Goal: Information Seeking & Learning: Learn about a topic

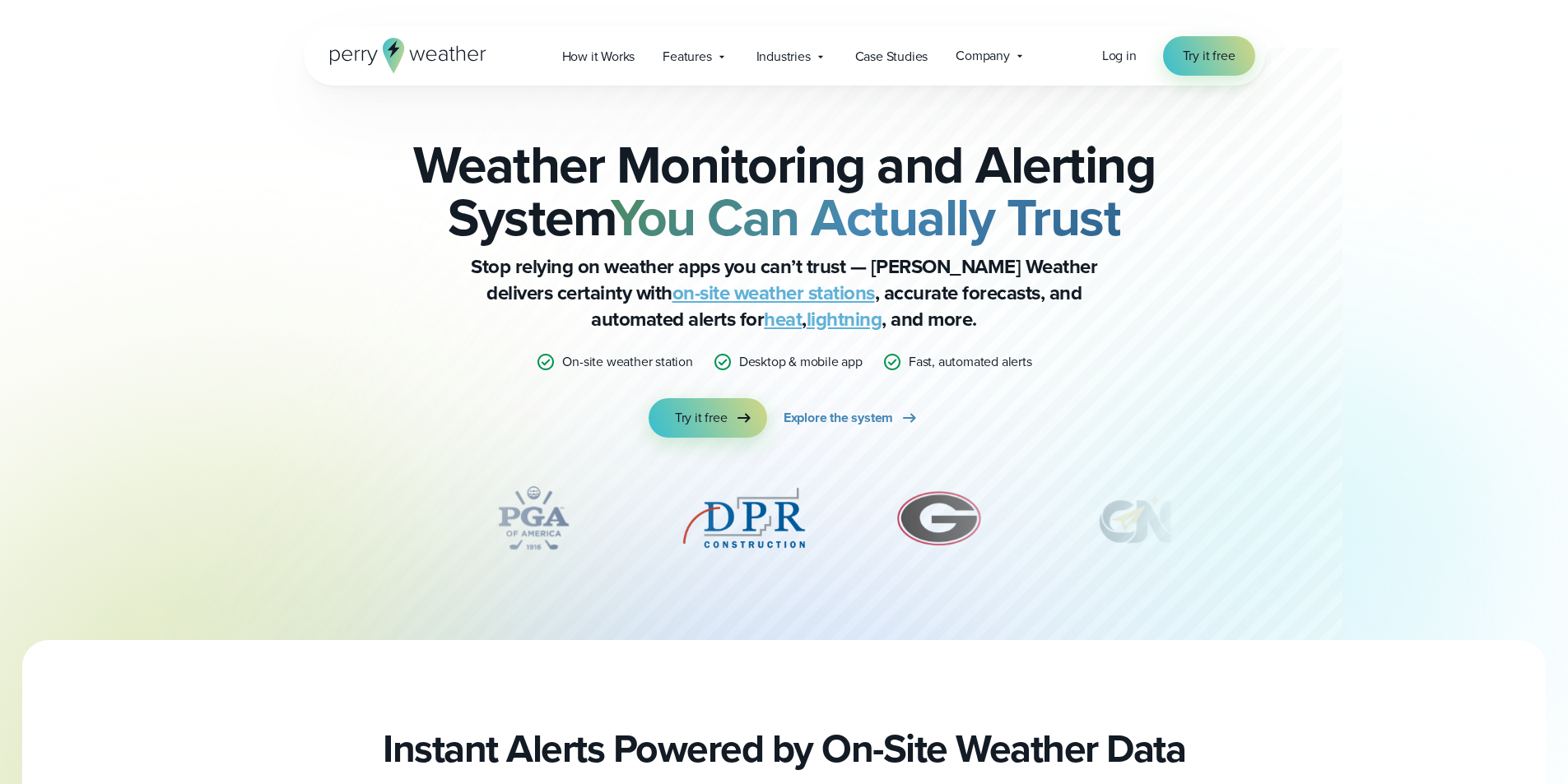
click at [1149, 292] on div "Weather Monitoring and Alerting System You Can Actually Trust Stop relying on w…" at bounding box center [784, 288] width 797 height 300
click at [842, 424] on span "Explore the system" at bounding box center [839, 418] width 110 height 20
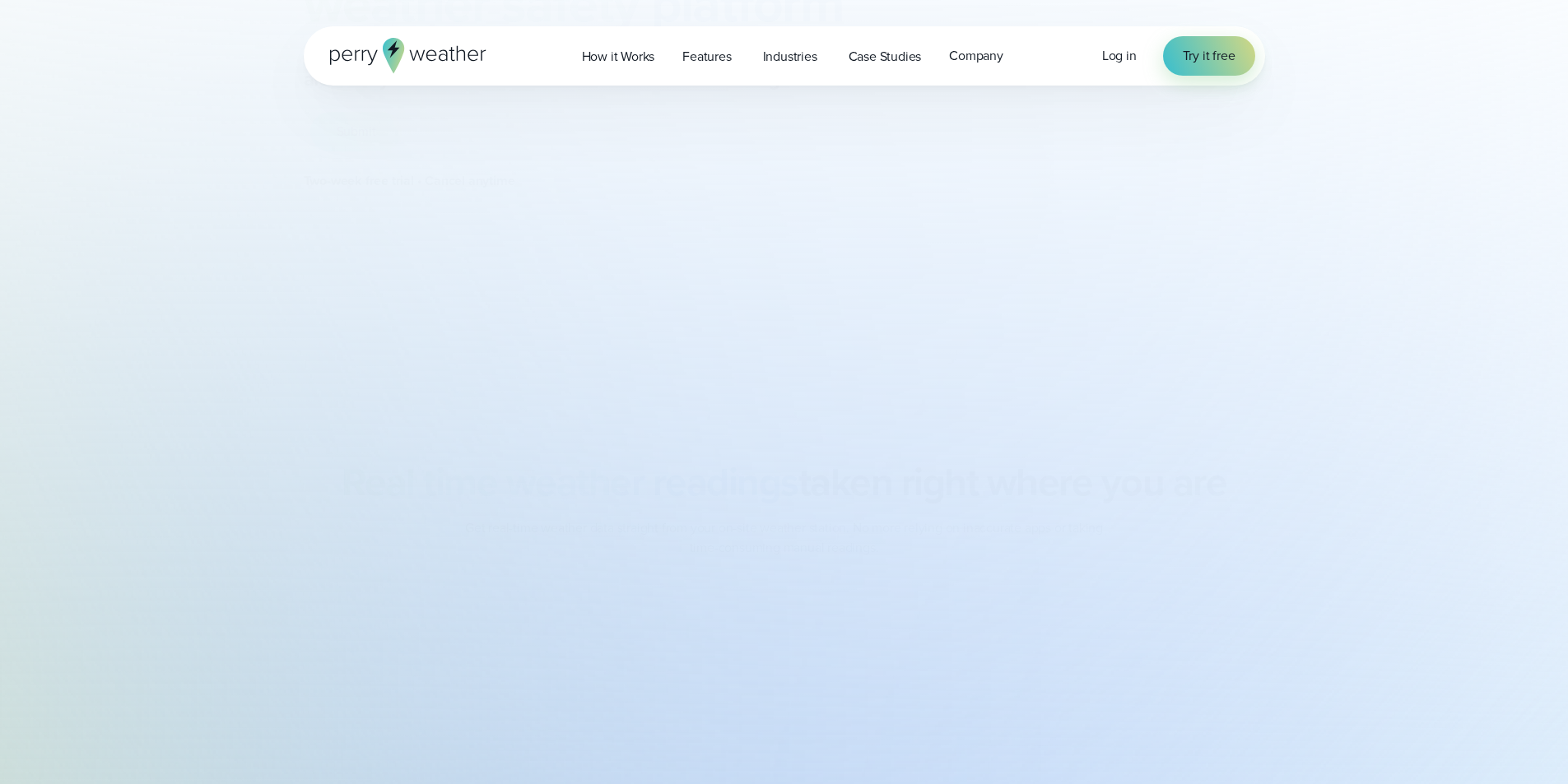
scroll to position [1070, 0]
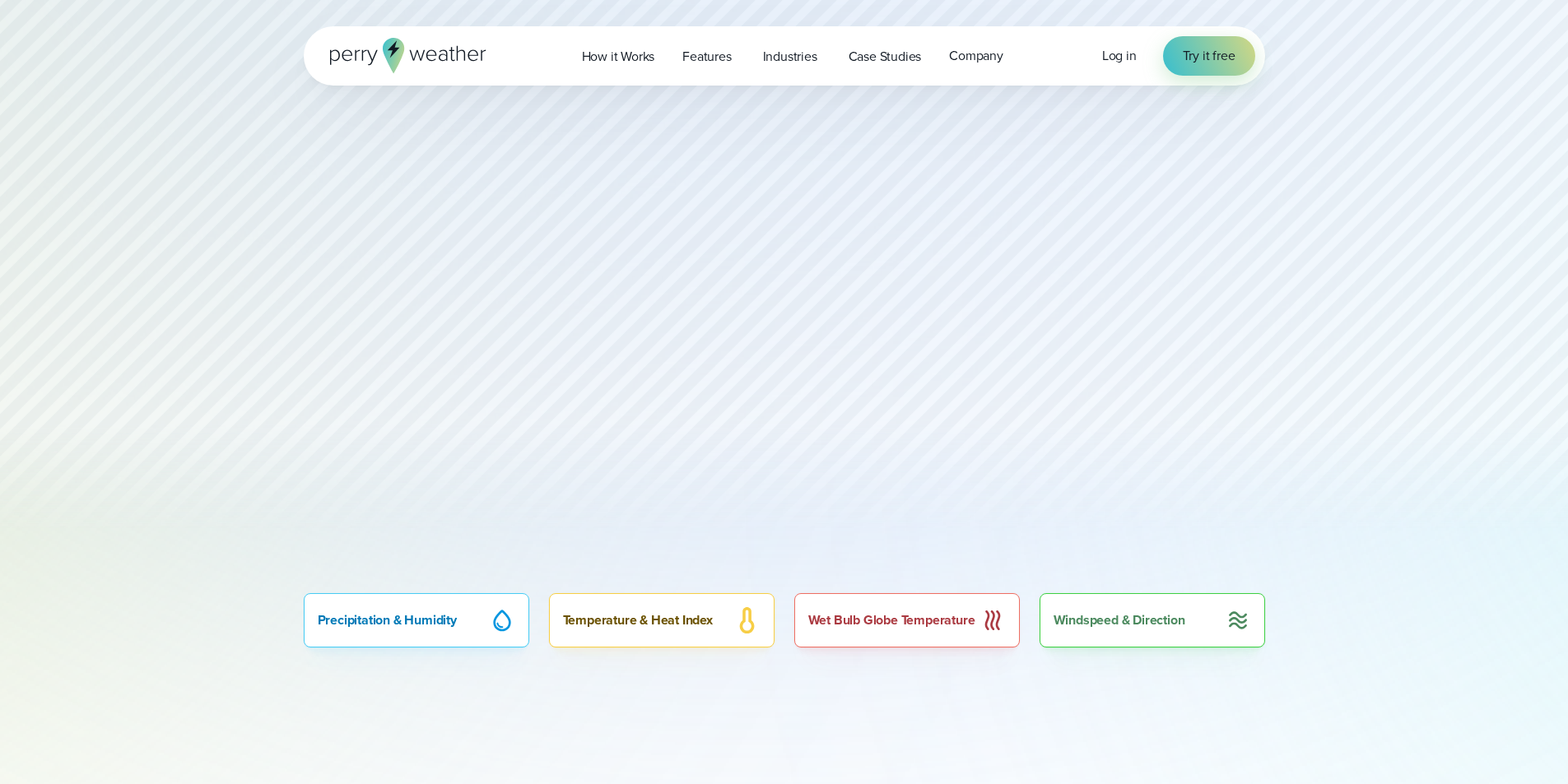
type input "**********"
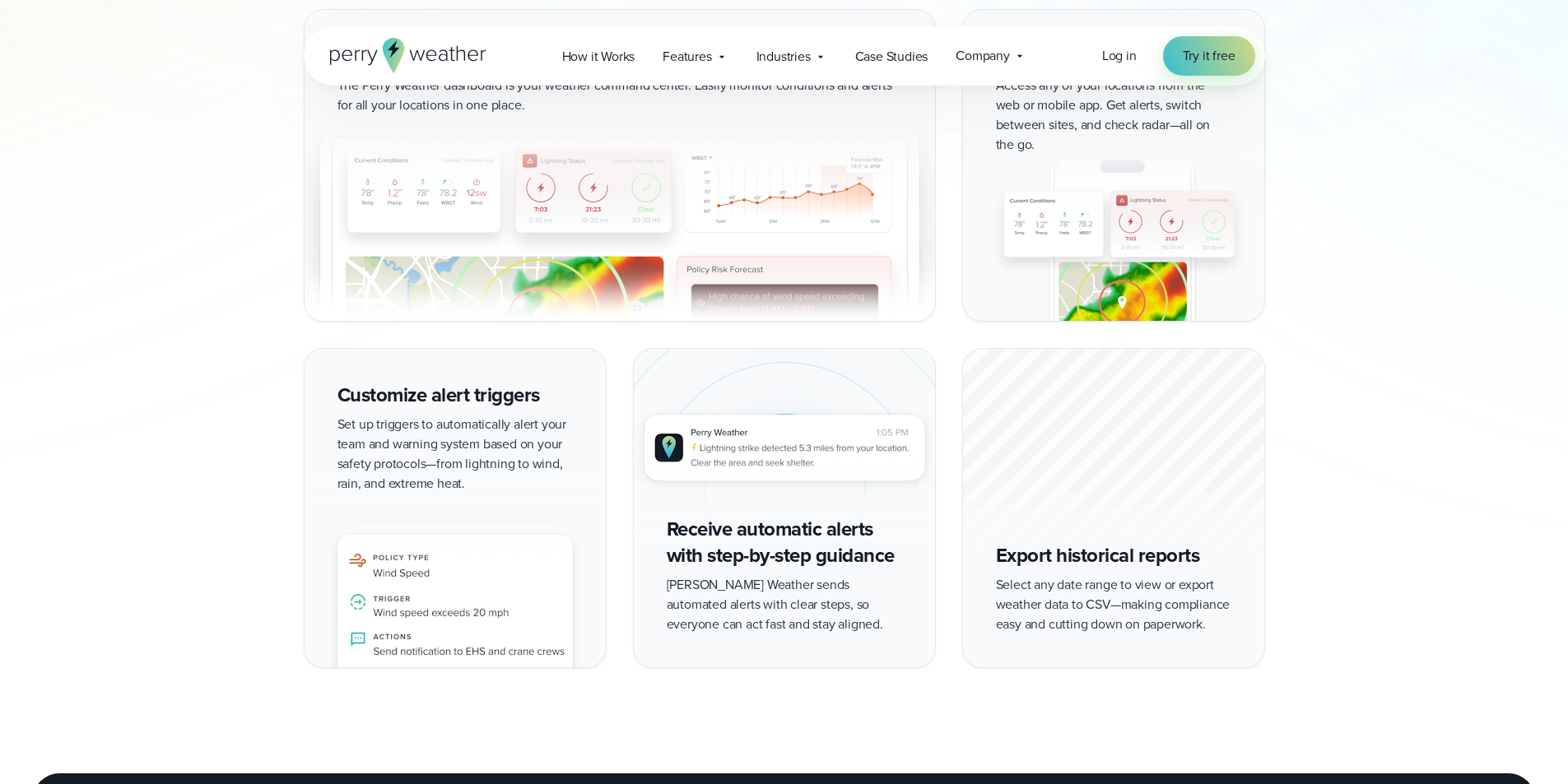
scroll to position [1729, 0]
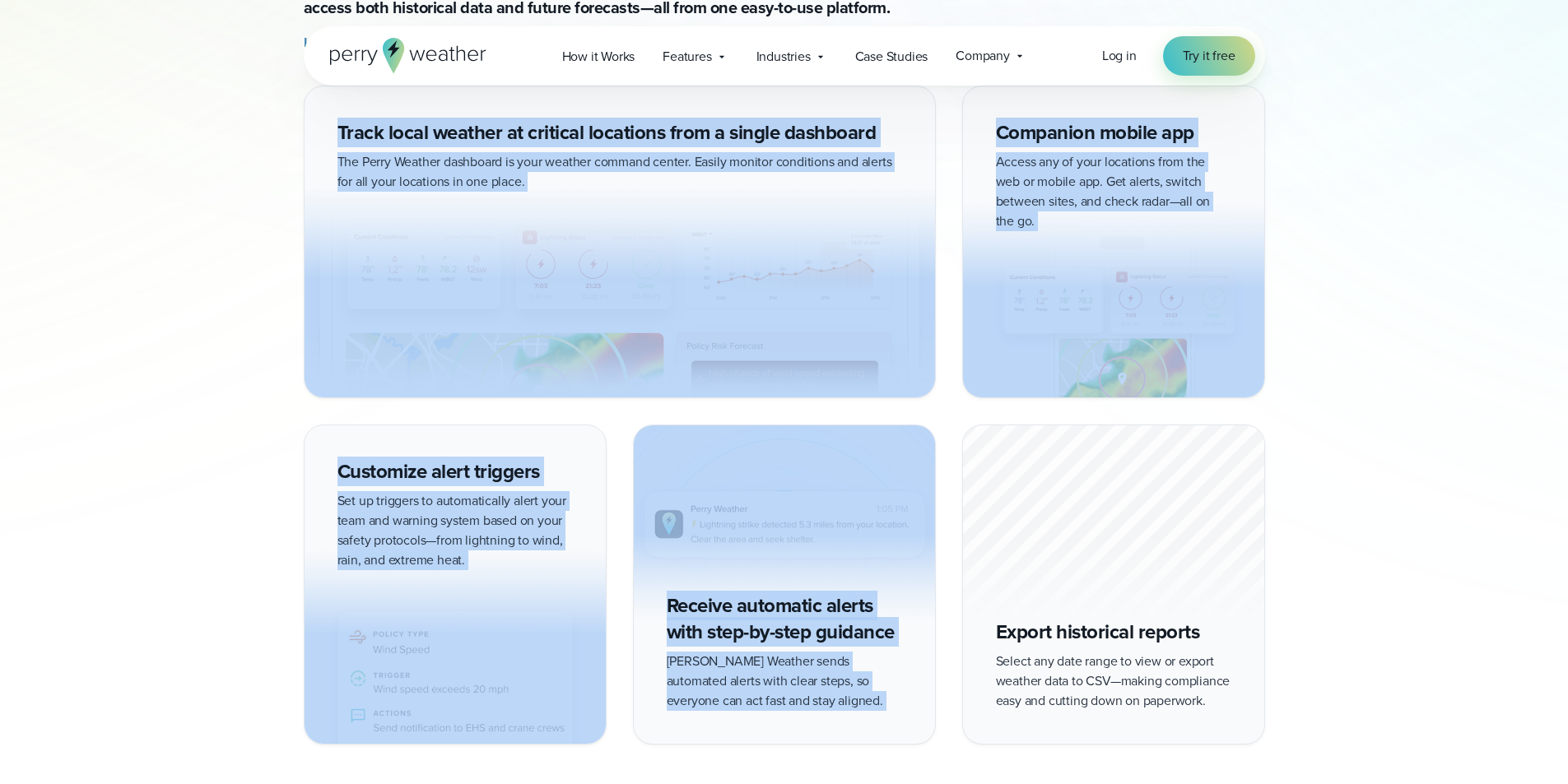
drag, startPoint x: 196, startPoint y: 292, endPoint x: 1261, endPoint y: 531, distance: 1091.5
click at [1264, 531] on div "Track local weather at critical locations from a single dashboard The Perry Wea…" at bounding box center [784, 415] width 1185 height 659
click at [1233, 501] on div at bounding box center [1114, 527] width 302 height 204
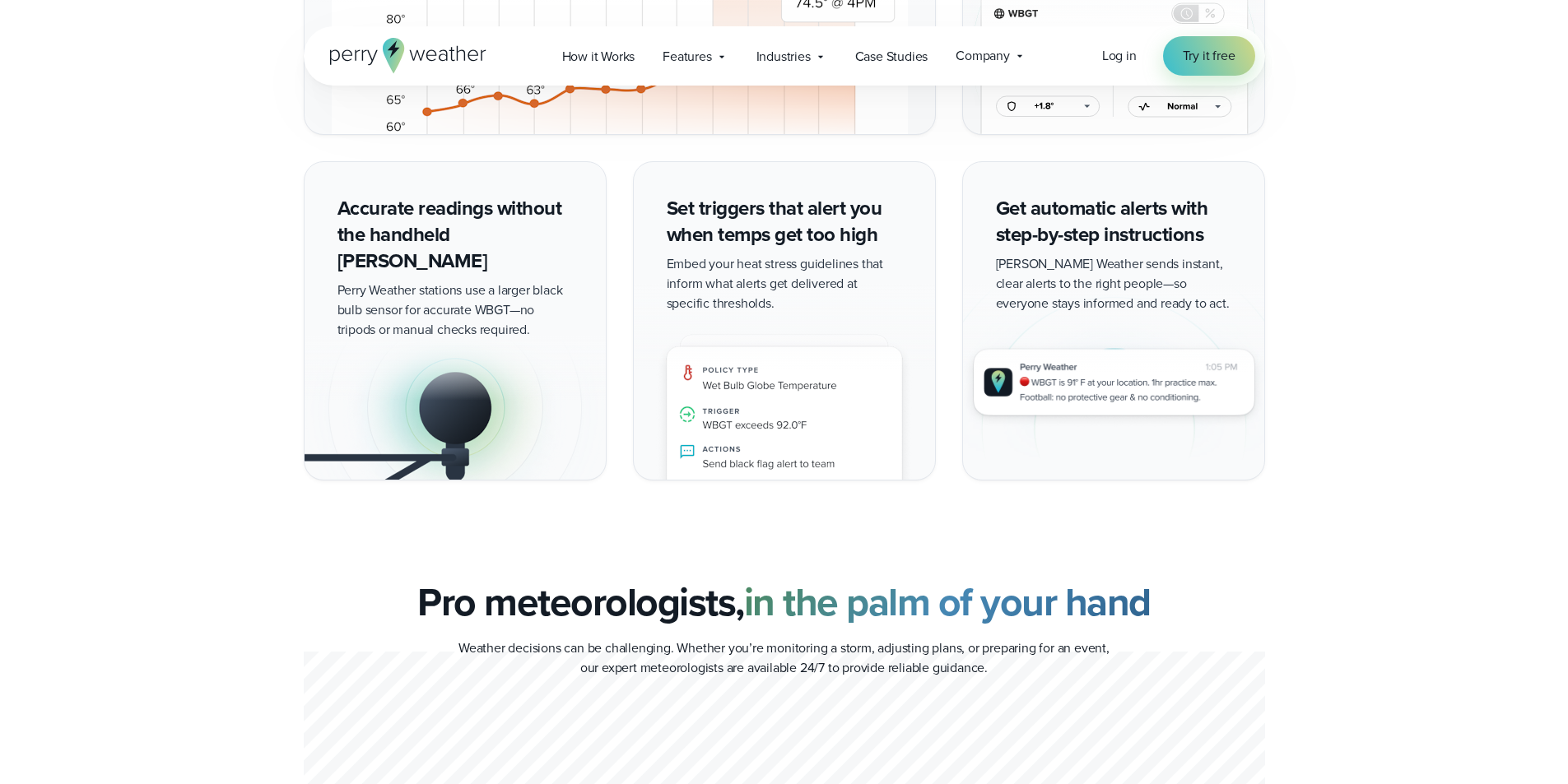
scroll to position [0, 0]
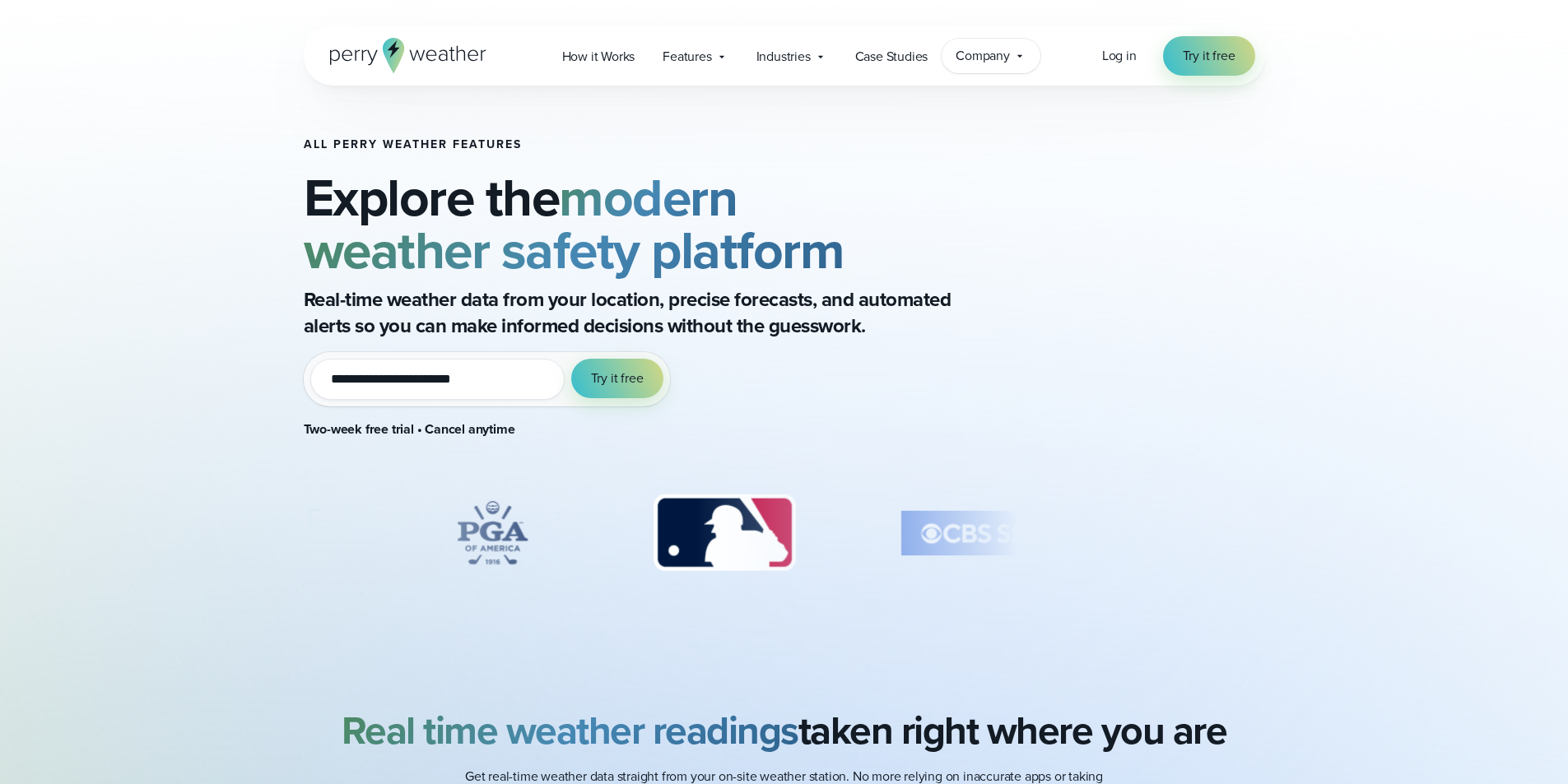
click at [980, 58] on span "Company" at bounding box center [982, 56] width 54 height 20
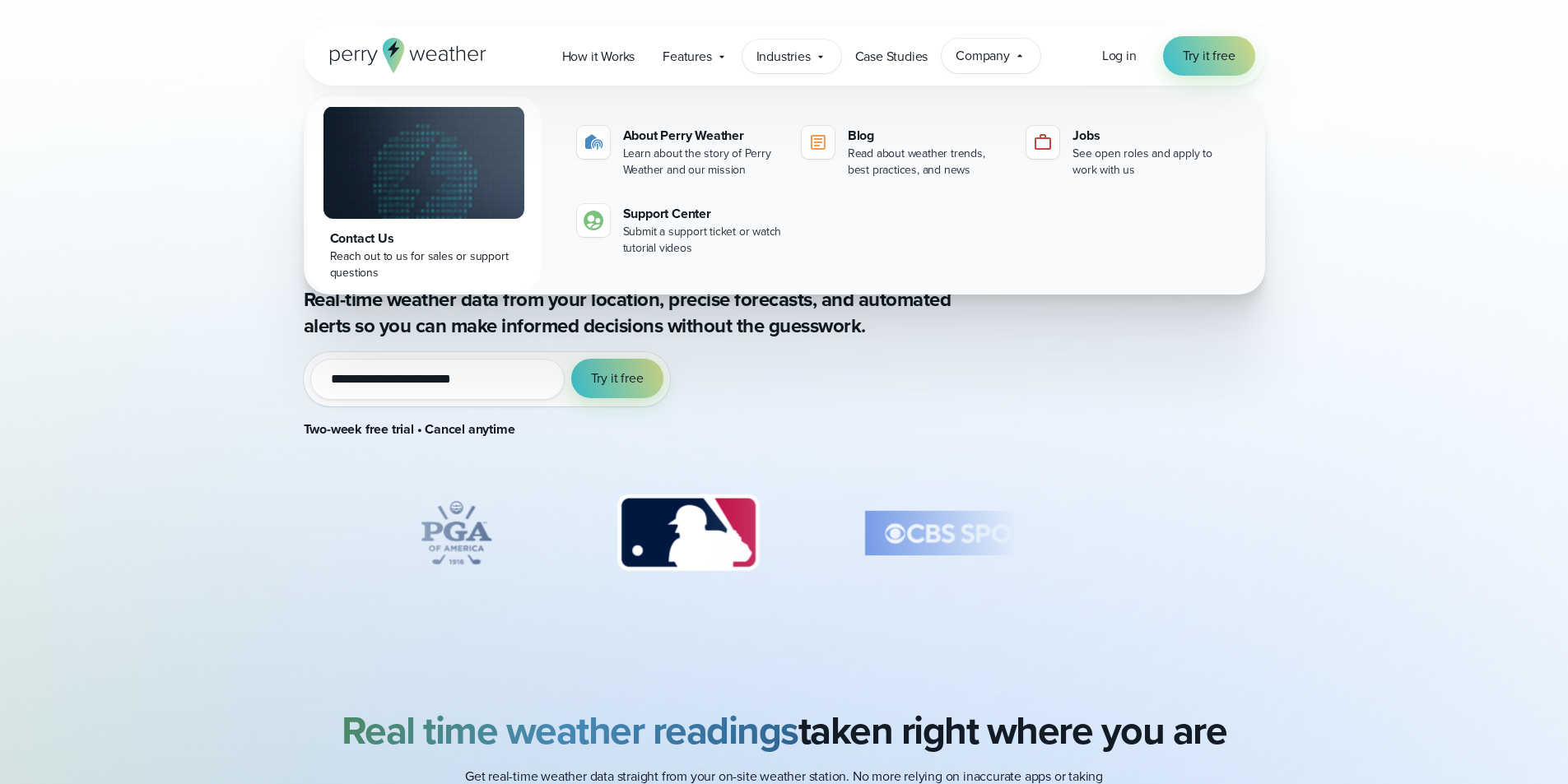
click at [748, 61] on div "Industries Featured Case Study How PGA of America is Prioritizing Golfer Safety…" at bounding box center [791, 56] width 99 height 34
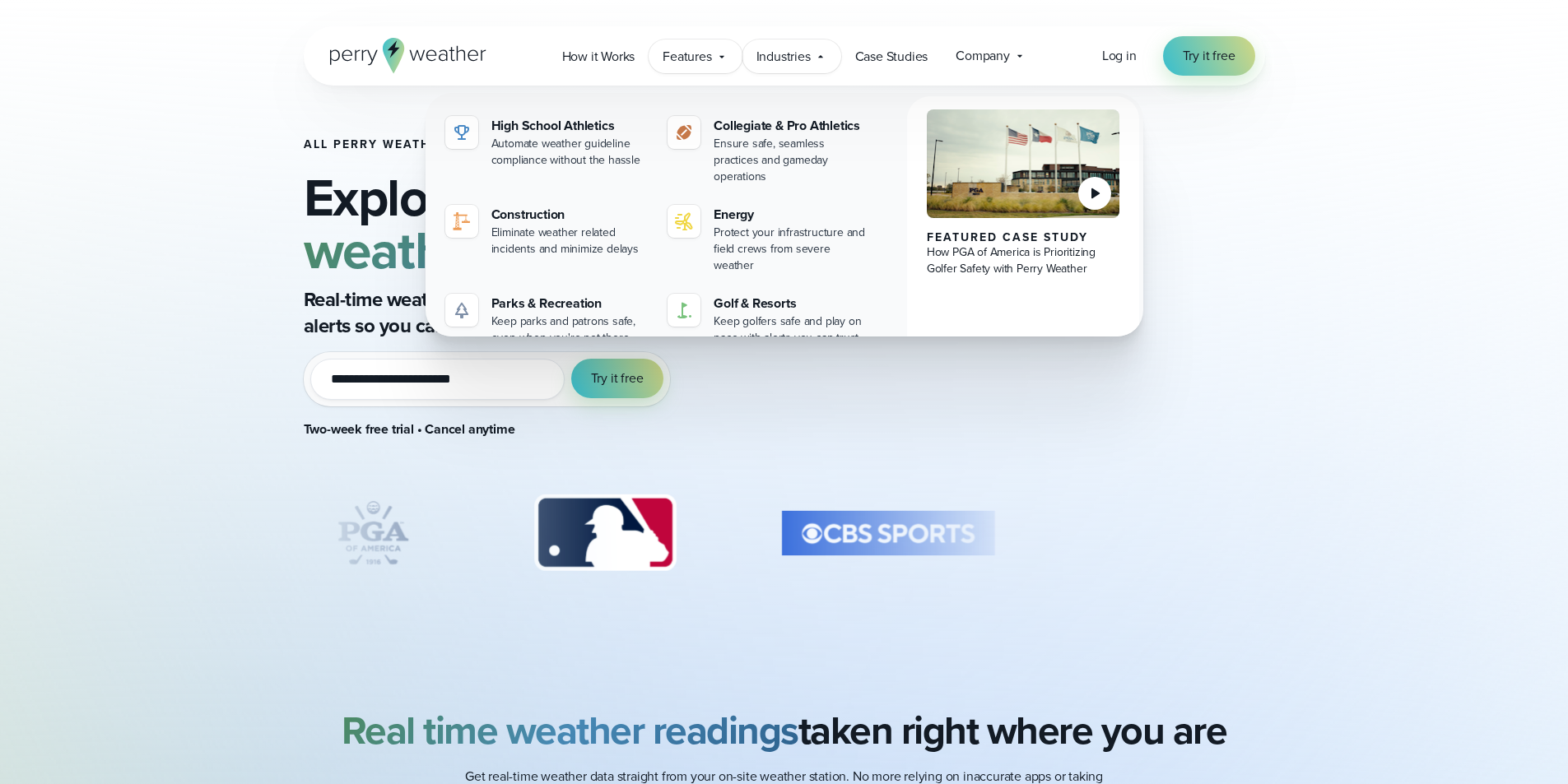
click at [700, 58] on span "Features" at bounding box center [686, 57] width 48 height 20
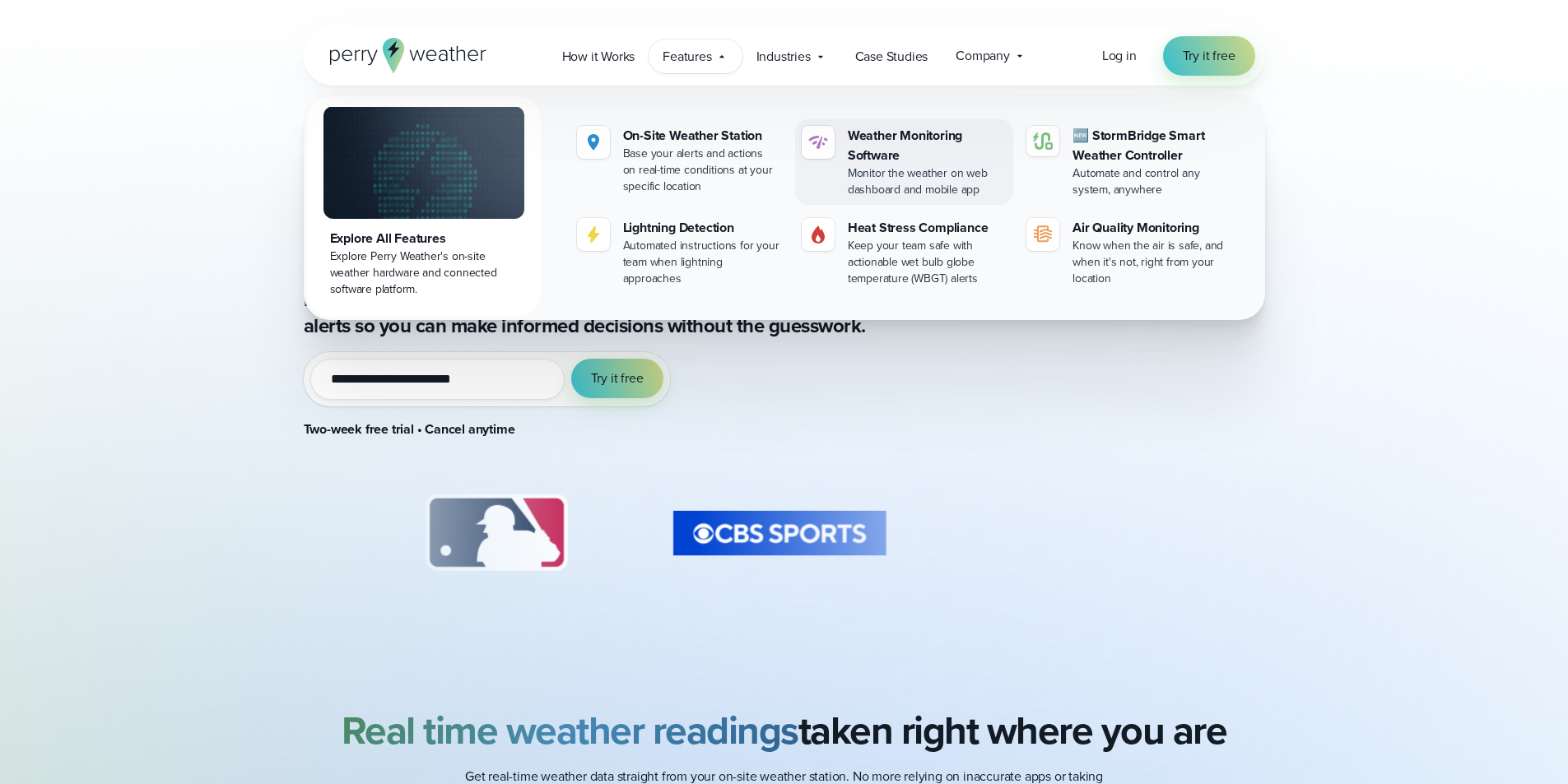
click at [820, 154] on div at bounding box center [818, 143] width 33 height 33
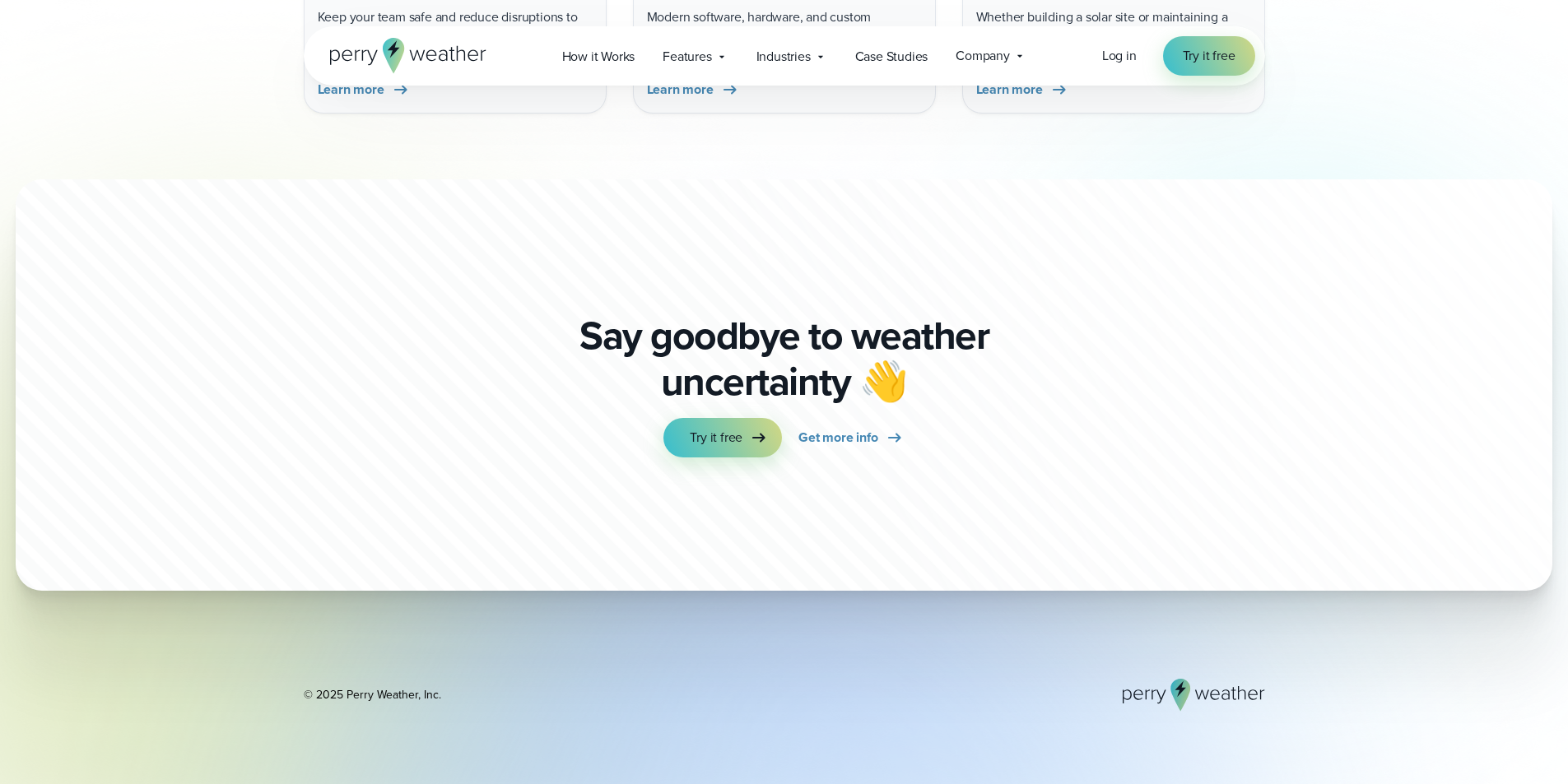
scroll to position [4988, 0]
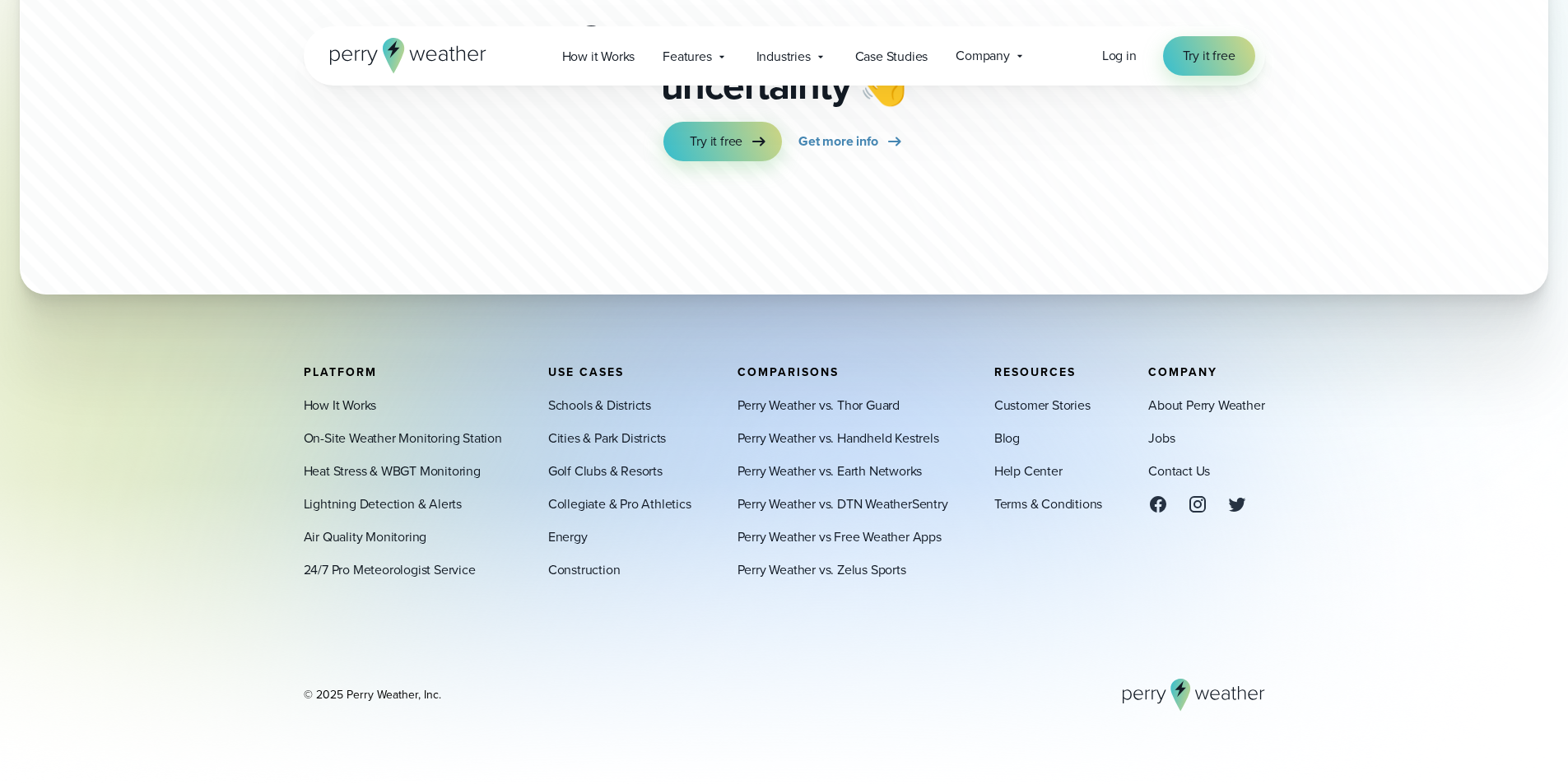
drag, startPoint x: 1461, startPoint y: 389, endPoint x: 1429, endPoint y: 412, distance: 39.4
click at [1461, 389] on footer "Platform How It Works On-Site Weather Monitoring Station Heat Stress & WBGT Mon…" at bounding box center [784, 539] width 1568 height 491
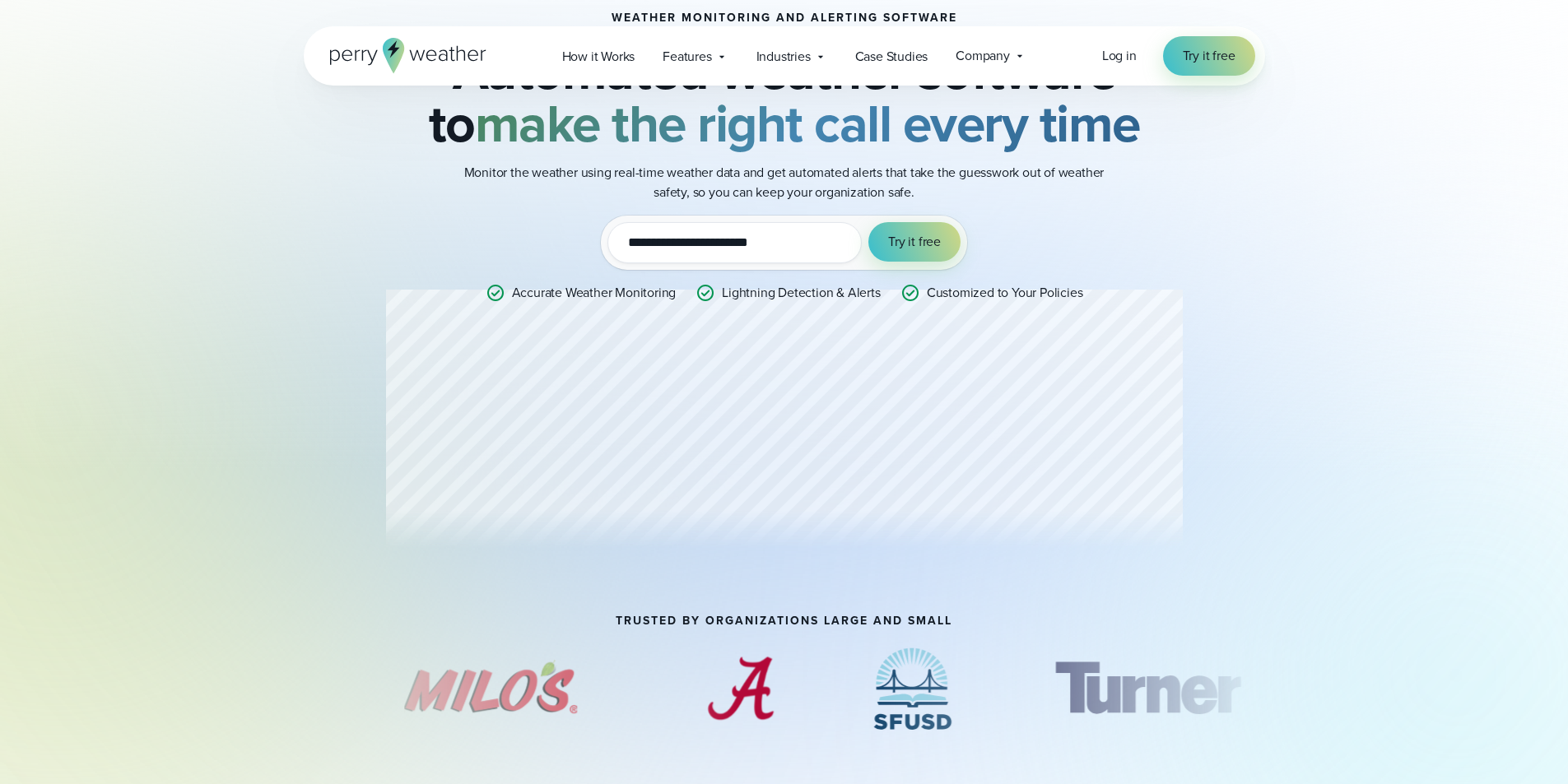
scroll to position [0, 0]
